Goal: Task Accomplishment & Management: Complete application form

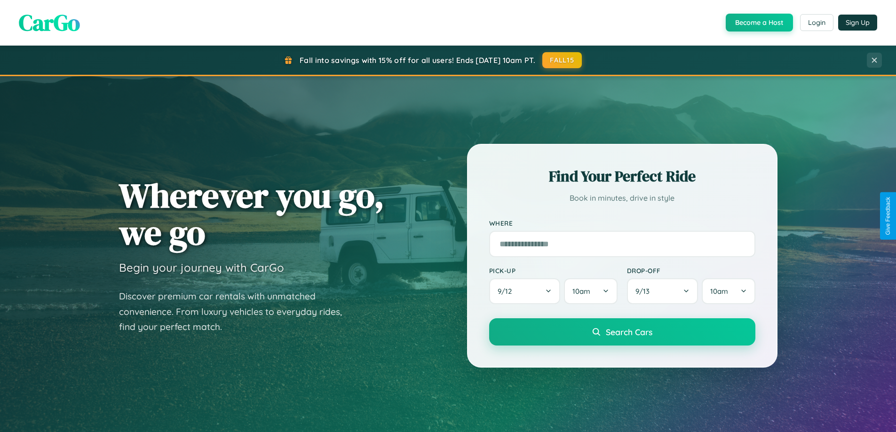
scroll to position [647, 0]
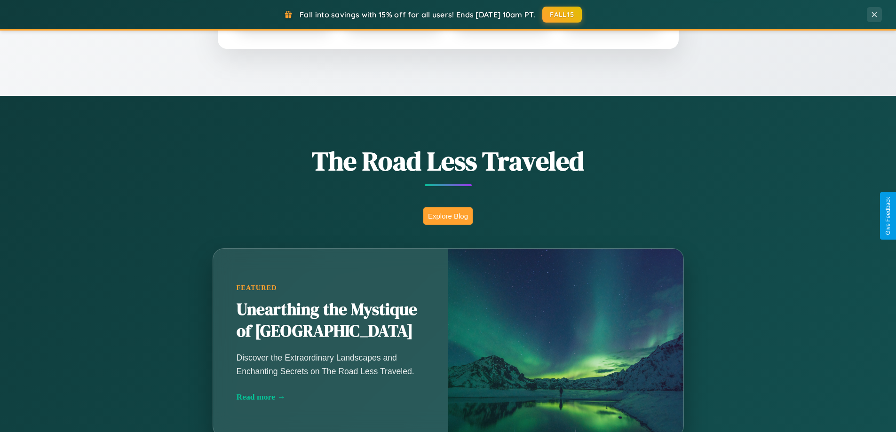
click at [448, 216] on button "Explore Blog" at bounding box center [447, 216] width 49 height 17
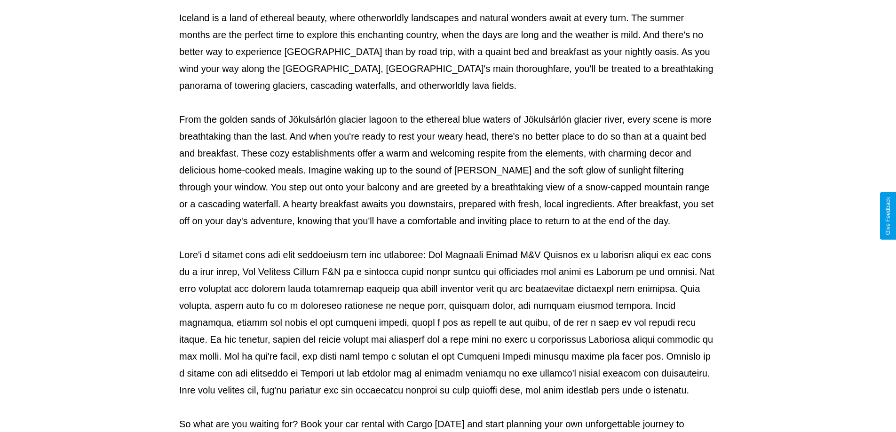
scroll to position [304, 0]
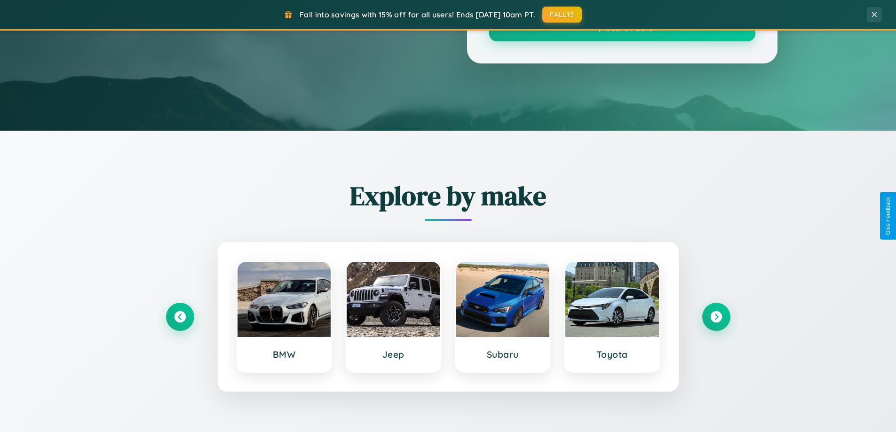
scroll to position [647, 0]
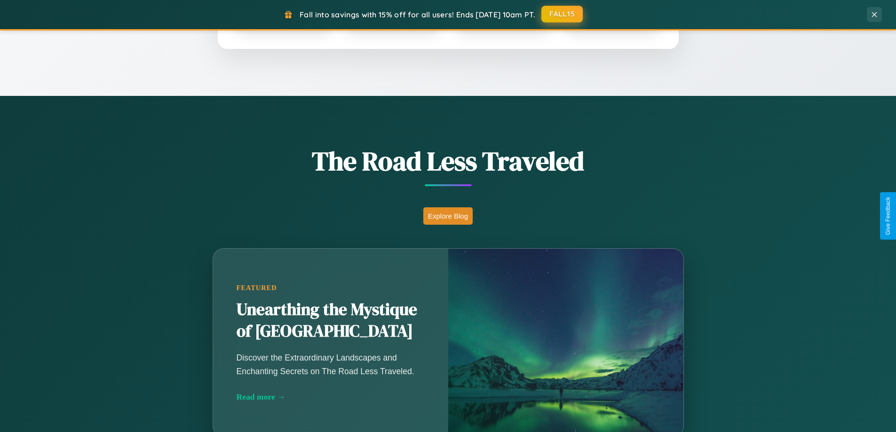
click at [563, 14] on button "FALL15" at bounding box center [562, 14] width 41 height 17
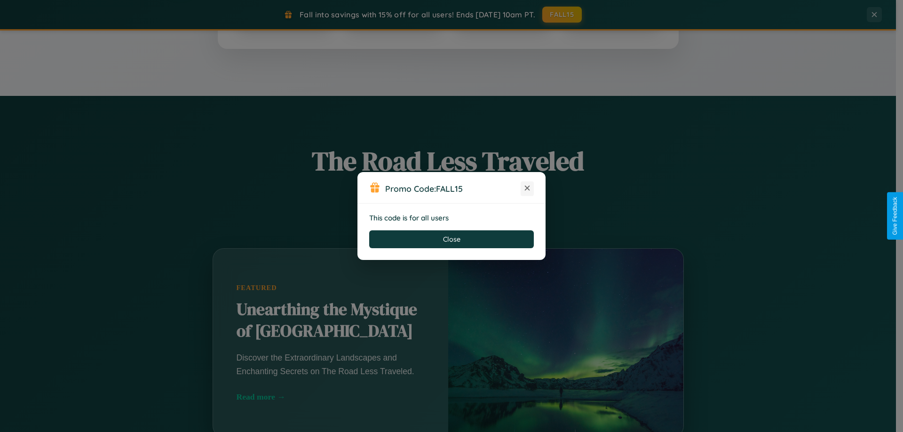
click at [527, 189] on icon at bounding box center [527, 188] width 9 height 9
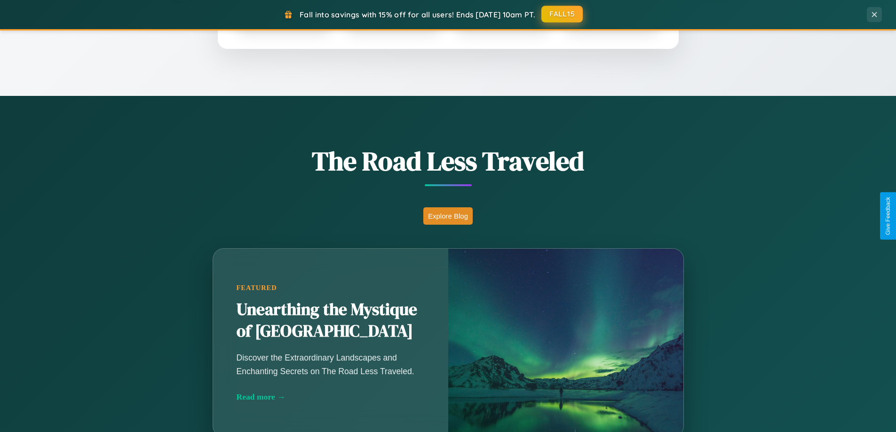
click at [563, 15] on button "FALL15" at bounding box center [562, 14] width 41 height 17
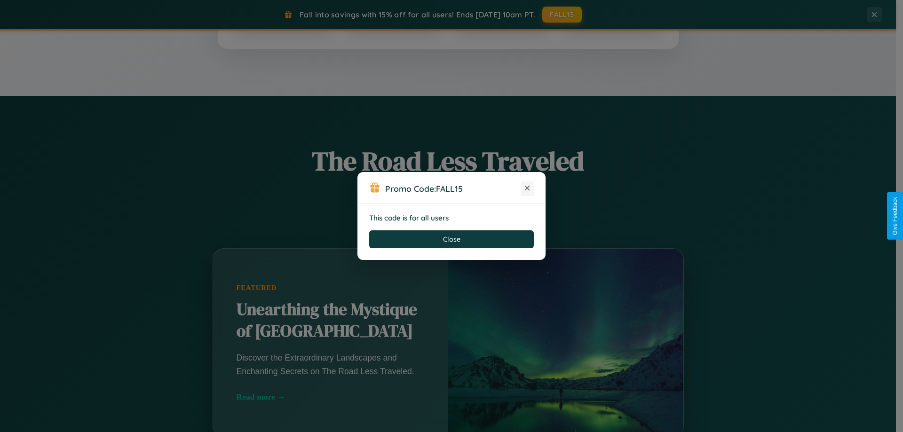
click at [527, 189] on icon at bounding box center [527, 188] width 9 height 9
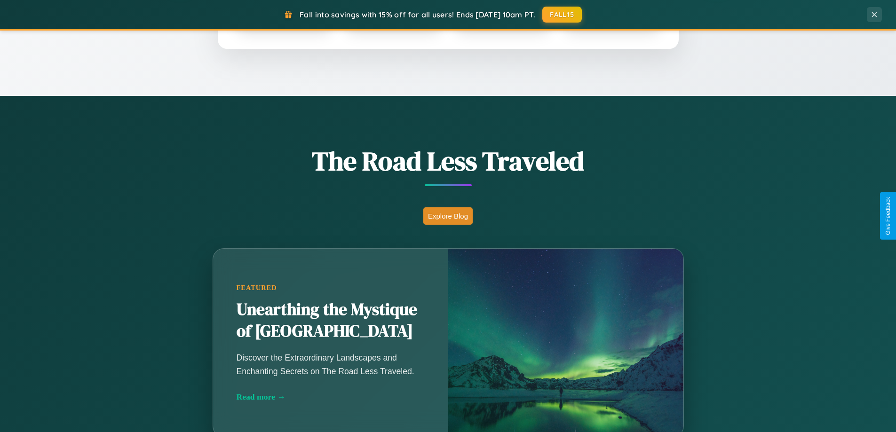
scroll to position [1811, 0]
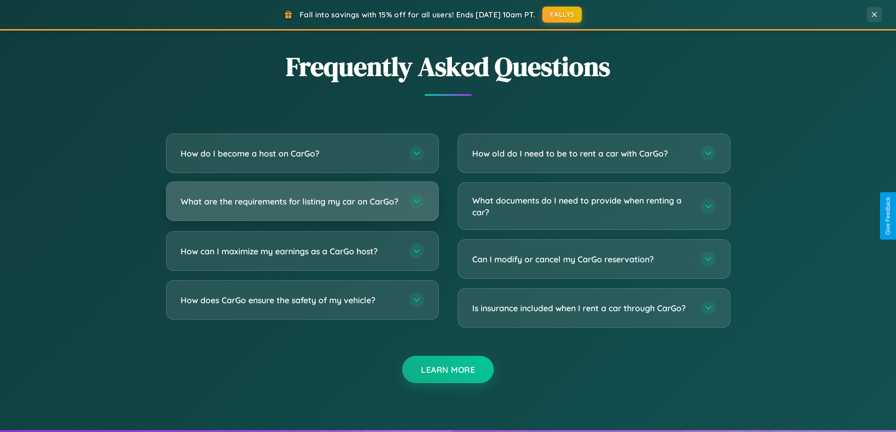
click at [302, 206] on h3 "What are the requirements for listing my car on CarGo?" at bounding box center [290, 202] width 219 height 12
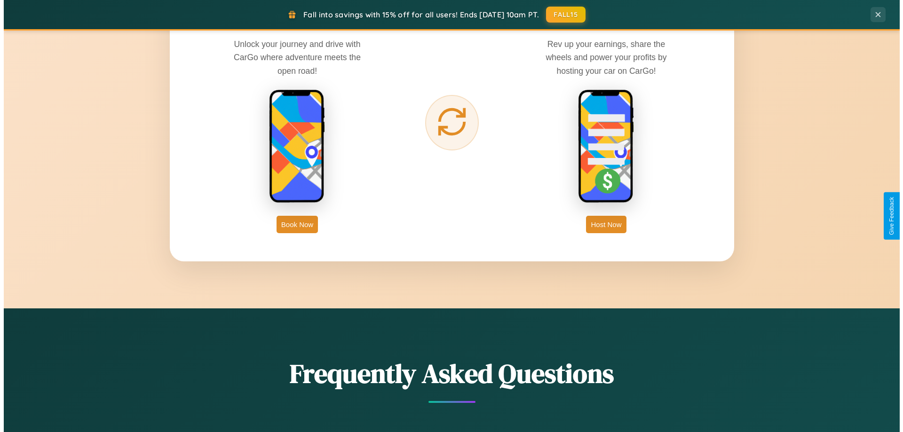
scroll to position [0, 0]
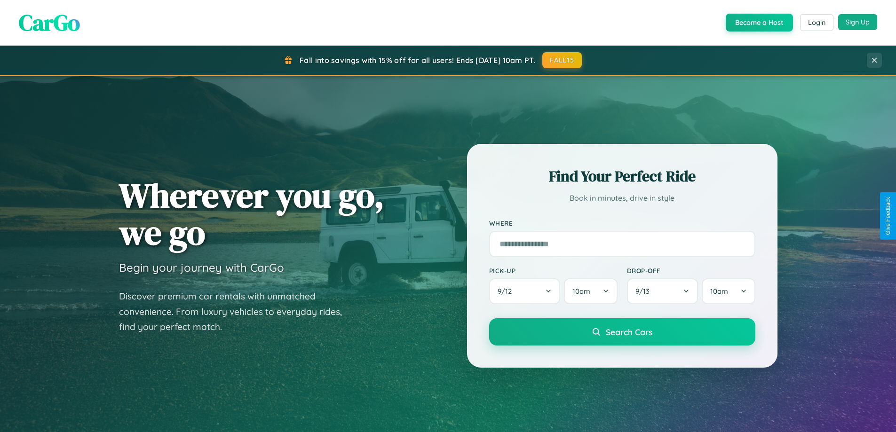
click at [858, 22] on button "Sign Up" at bounding box center [857, 22] width 39 height 16
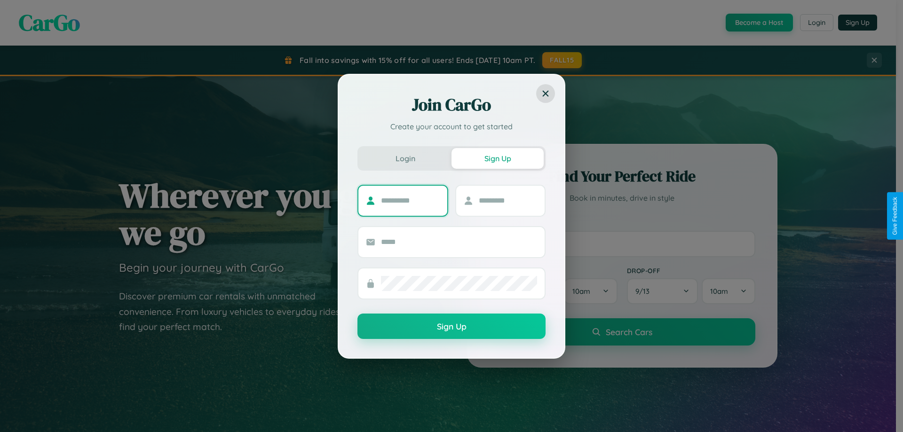
click at [410, 200] on input "text" at bounding box center [410, 200] width 59 height 15
type input "********"
click at [508, 200] on input "text" at bounding box center [508, 200] width 59 height 15
type input "*****"
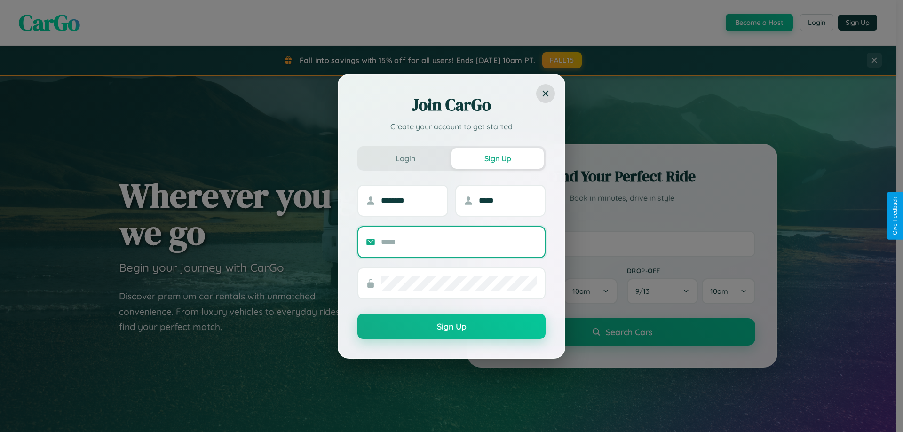
click at [459, 242] on input "text" at bounding box center [459, 242] width 156 height 15
type input "**********"
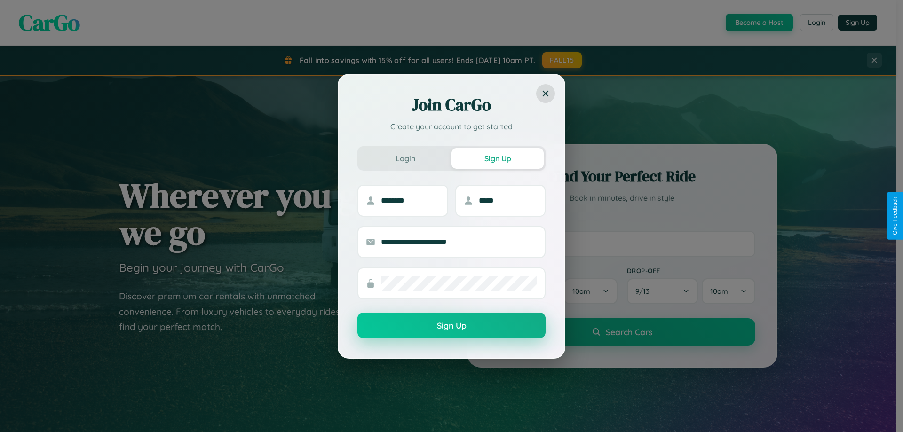
click at [452, 326] on button "Sign Up" at bounding box center [452, 325] width 188 height 25
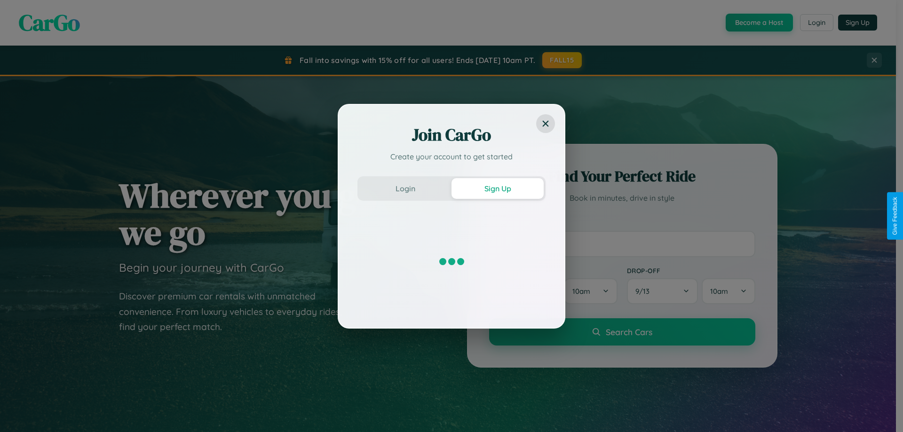
scroll to position [406, 0]
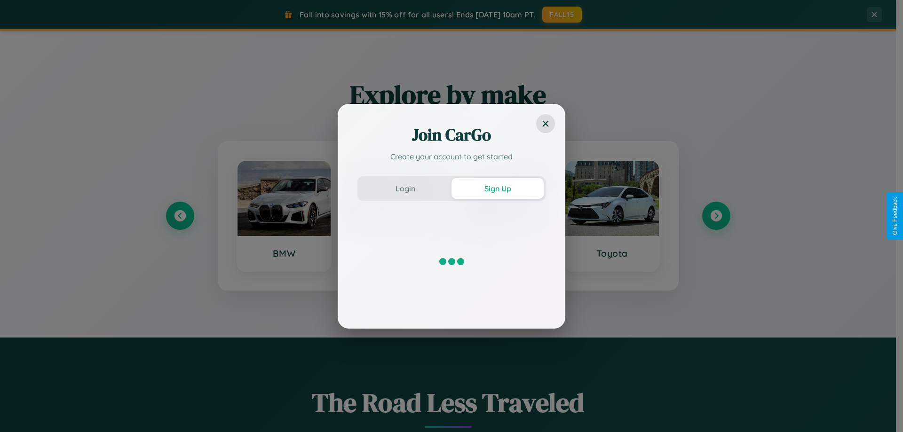
click at [180, 216] on div "Join CarGo Create your account to get started Login Sign Up" at bounding box center [451, 216] width 903 height 432
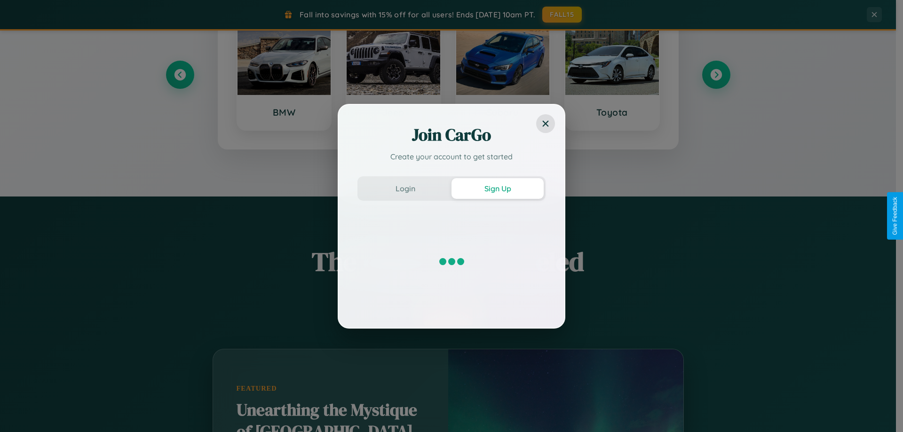
scroll to position [1102, 0]
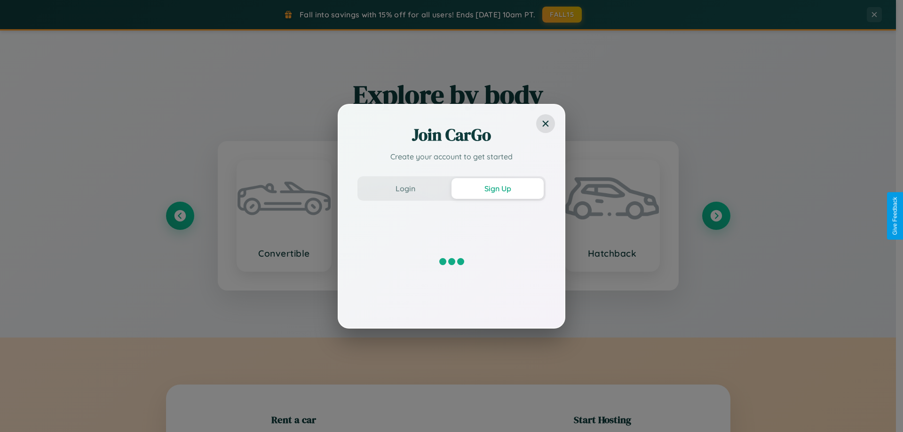
click at [284, 216] on div "Join CarGo Create your account to get started Login Sign Up" at bounding box center [451, 216] width 903 height 432
